Goal: Check status: Check status

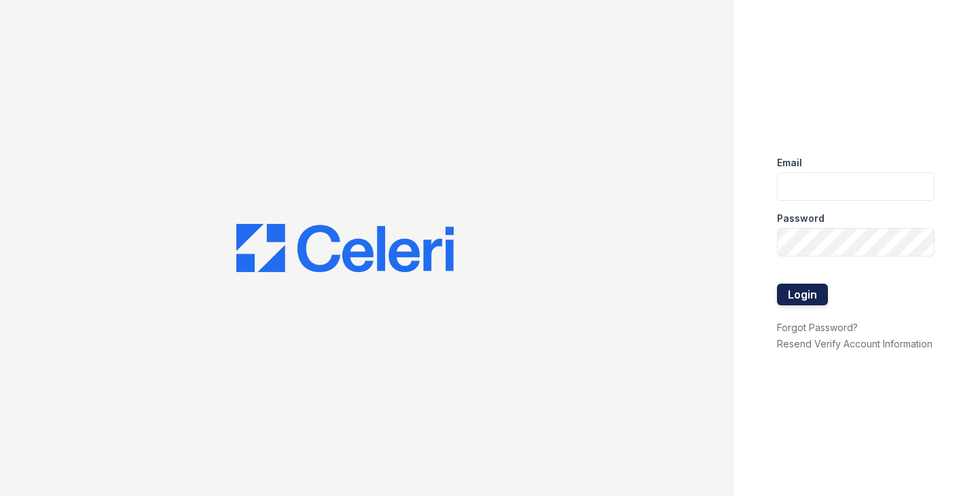
type input "[EMAIL_ADDRESS][DOMAIN_NAME]"
click at [808, 302] on button "Login" at bounding box center [802, 295] width 51 height 22
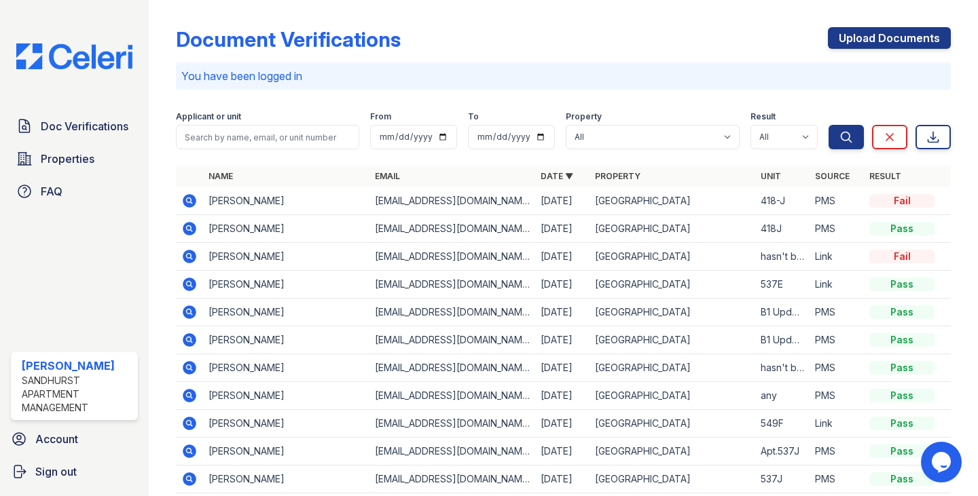
click at [194, 202] on icon at bounding box center [190, 201] width 14 height 14
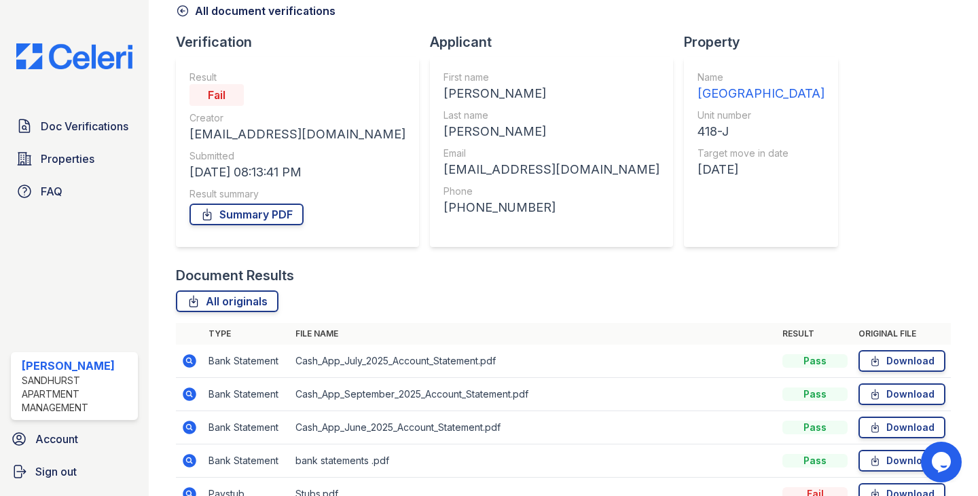
scroll to position [136, 0]
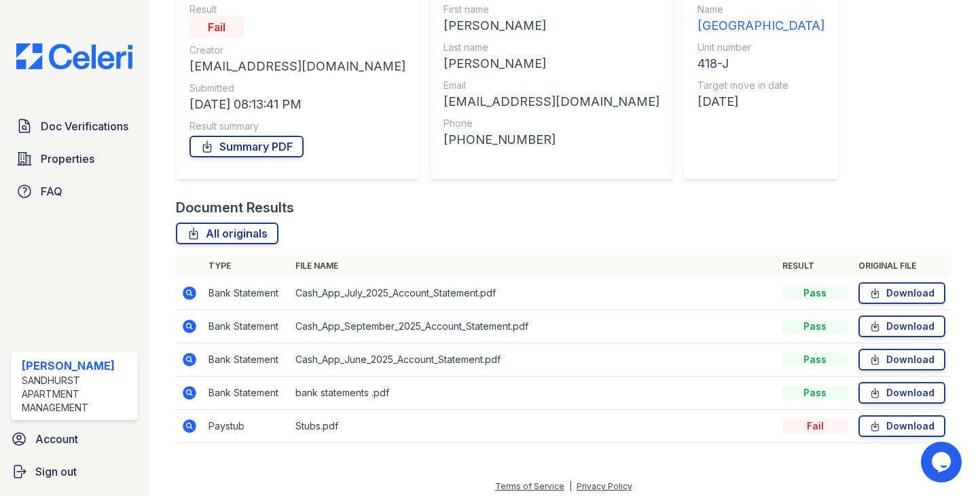
click at [190, 392] on icon at bounding box center [188, 391] width 3 height 3
